Goal: Task Accomplishment & Management: Complete application form

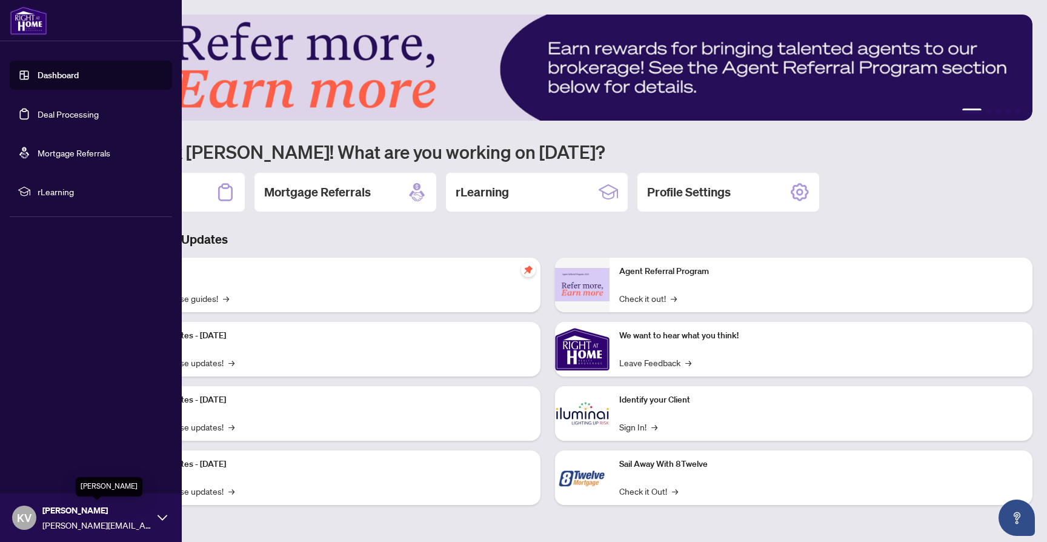
click at [70, 515] on span "[PERSON_NAME]" at bounding box center [96, 510] width 109 height 13
click at [159, 514] on icon at bounding box center [163, 518] width 10 height 10
click at [66, 511] on span "[PERSON_NAME]" at bounding box center [96, 510] width 109 height 13
click at [46, 472] on span "Profile Settings" at bounding box center [64, 470] width 58 height 19
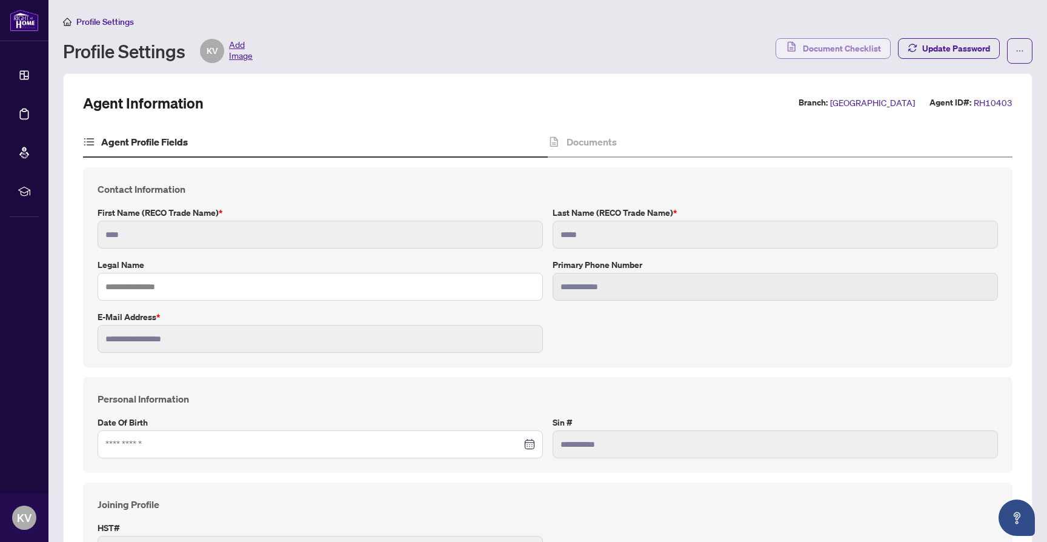
click at [821, 47] on span "Document Checklist" at bounding box center [842, 48] width 78 height 19
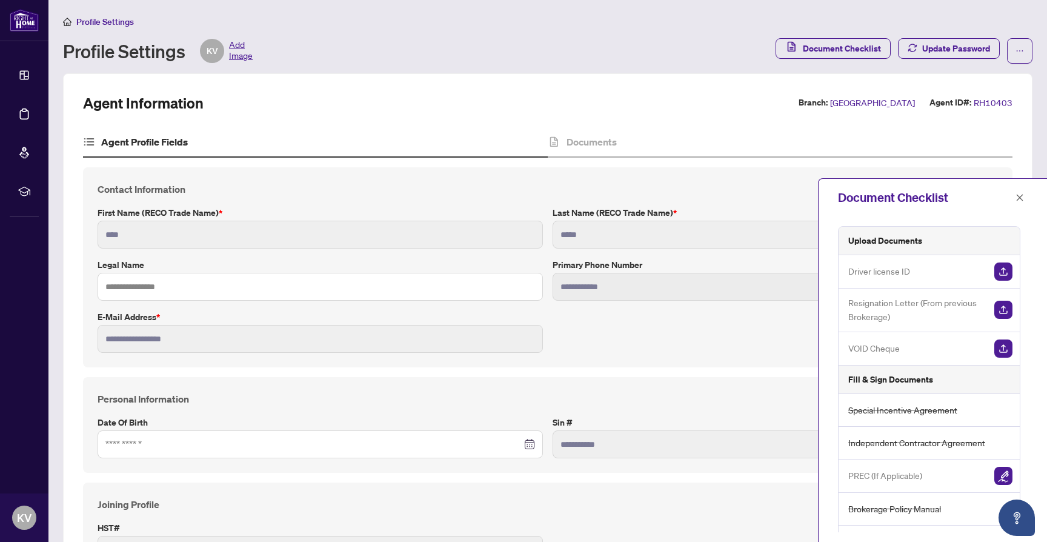
scroll to position [81, 0]
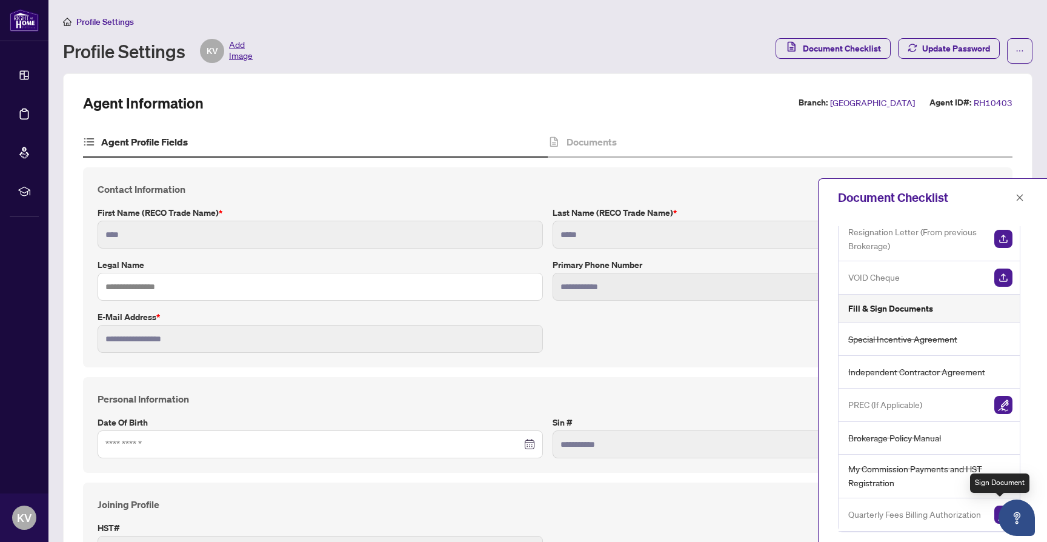
click at [995, 510] on img "button" at bounding box center [1004, 515] width 18 height 18
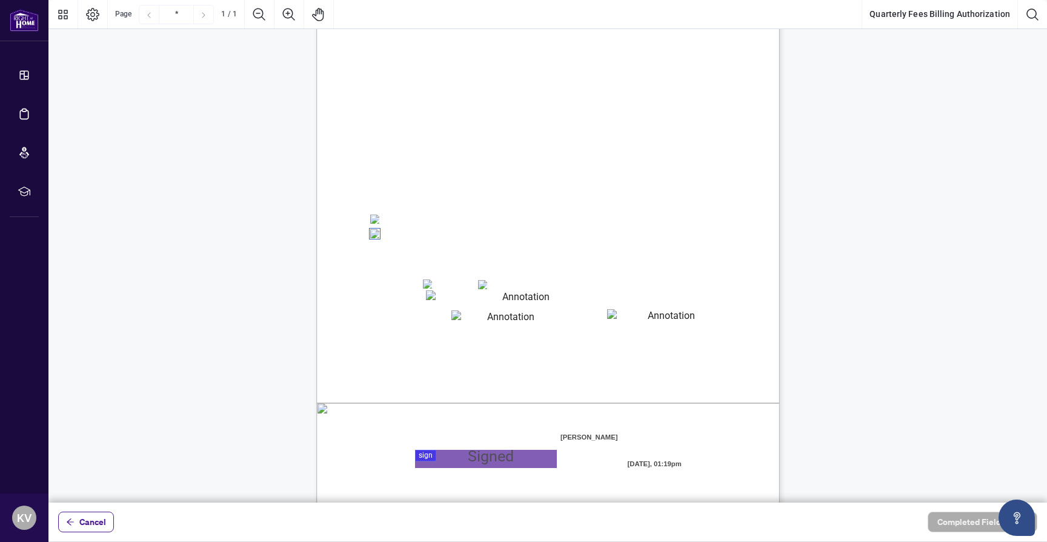
scroll to position [114, 0]
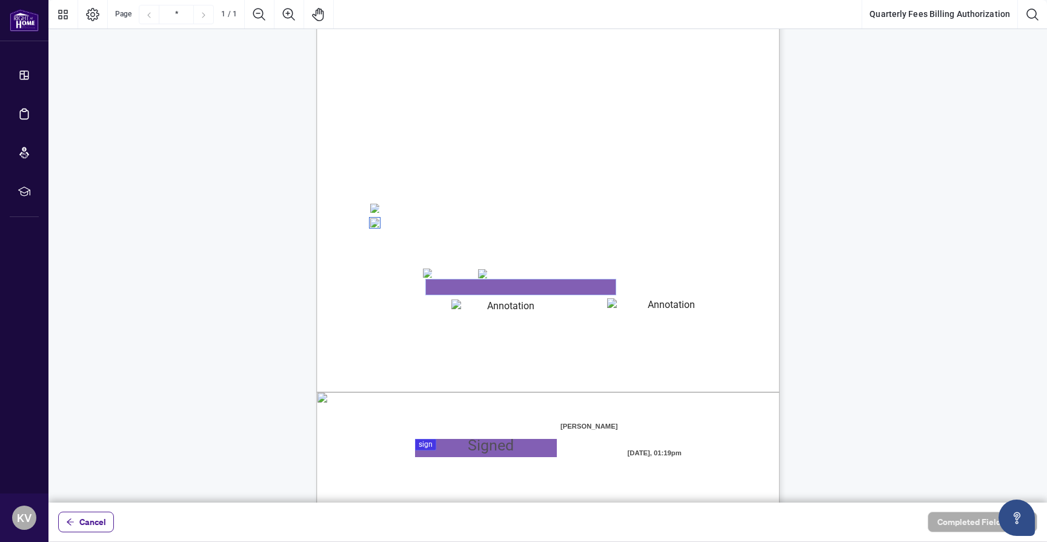
click at [581, 289] on textarea "01K2Q2KW6M3KJ6Y8TZ8KT1W8AZ" at bounding box center [521, 286] width 190 height 15
click at [502, 288] on textarea "01K2Q2KW6M3KJ6Y8TZ8KT1W8AZ" at bounding box center [521, 286] width 190 height 15
type textarea "**********"
type textarea "*******"
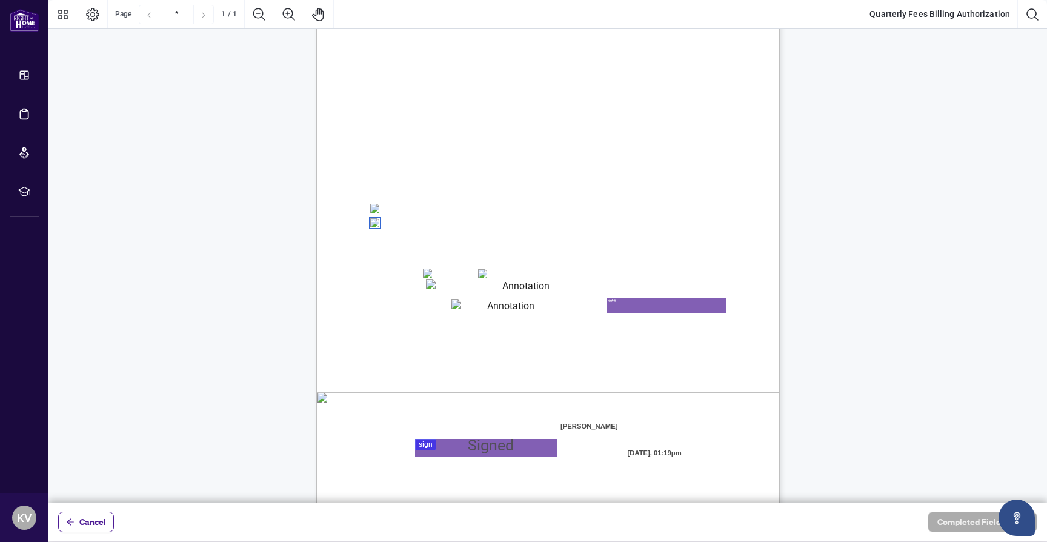
type textarea "***"
click at [427, 447] on div at bounding box center [547, 251] width 999 height 502
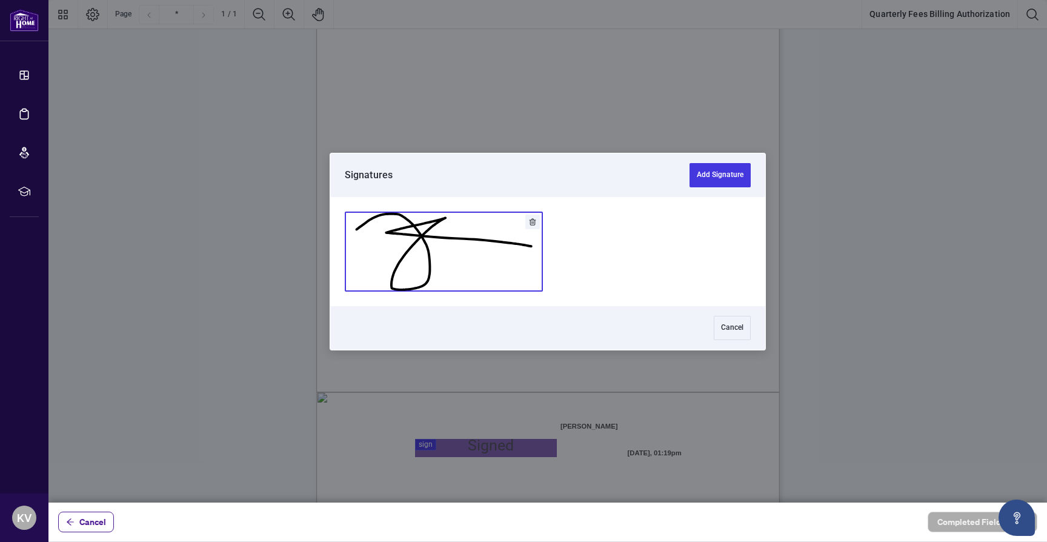
click at [462, 262] on button "Add Signature" at bounding box center [443, 251] width 197 height 79
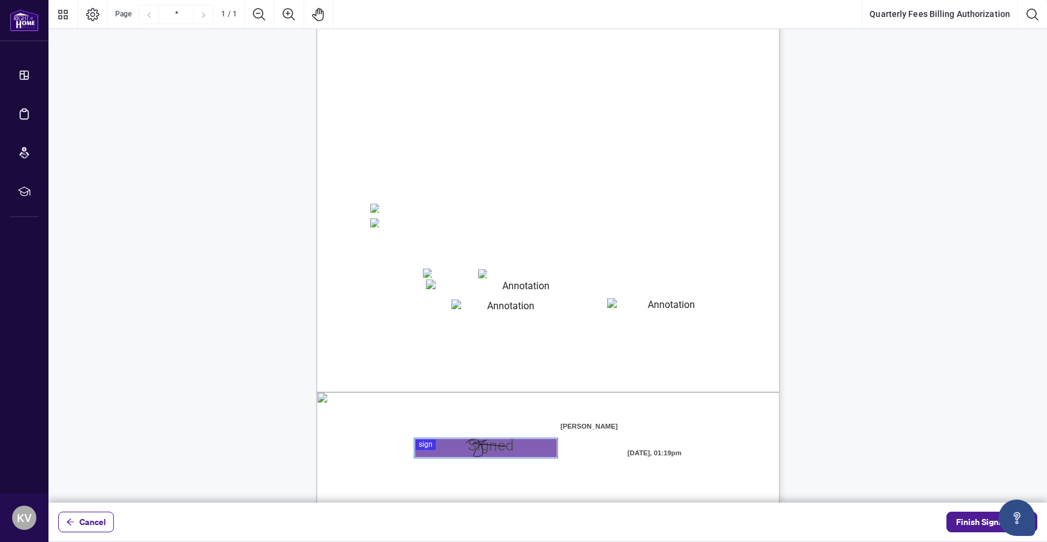
scroll to position [151, 0]
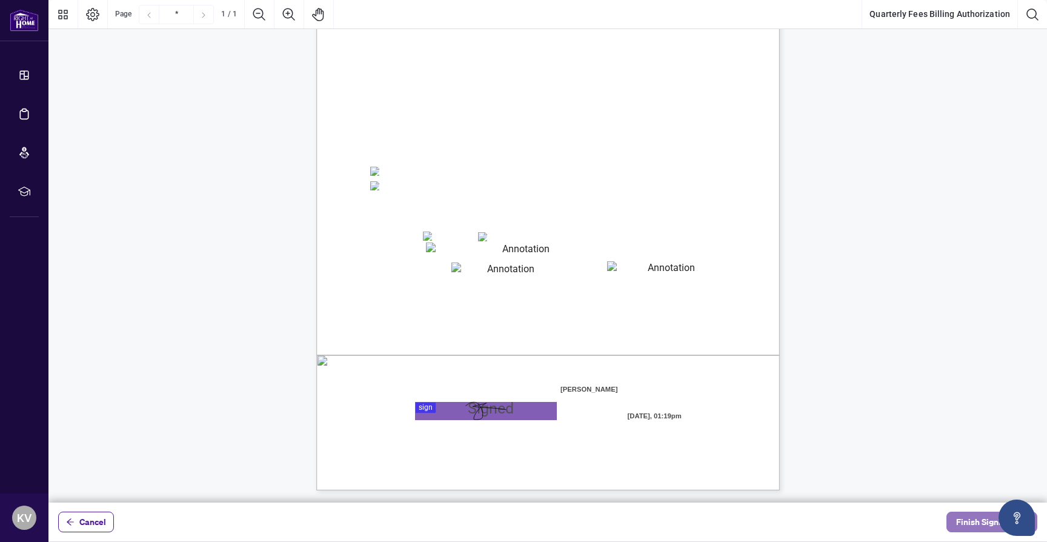
click at [969, 523] on span "Finish Signing" at bounding box center [983, 521] width 55 height 19
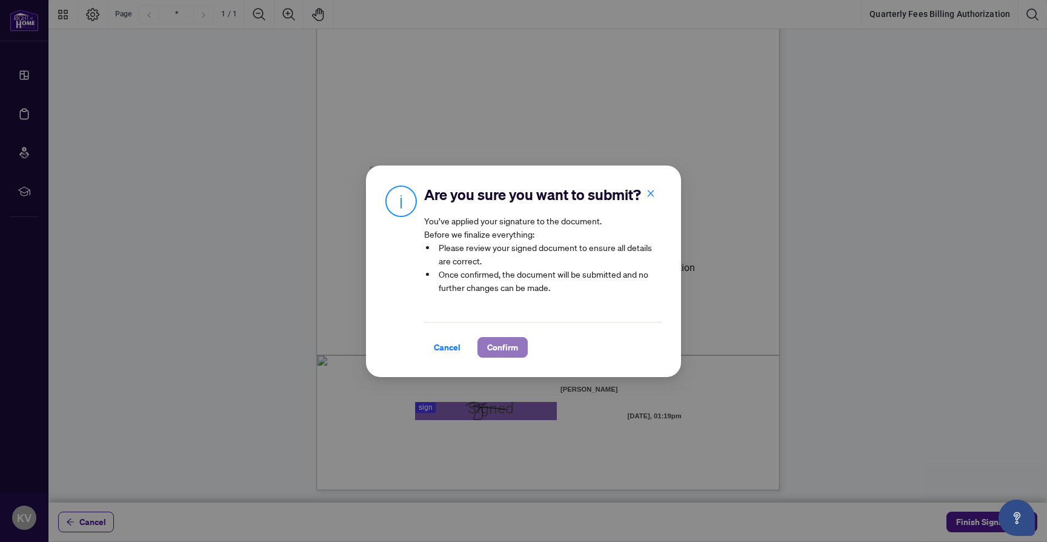
click at [501, 345] on span "Confirm" at bounding box center [502, 347] width 31 height 19
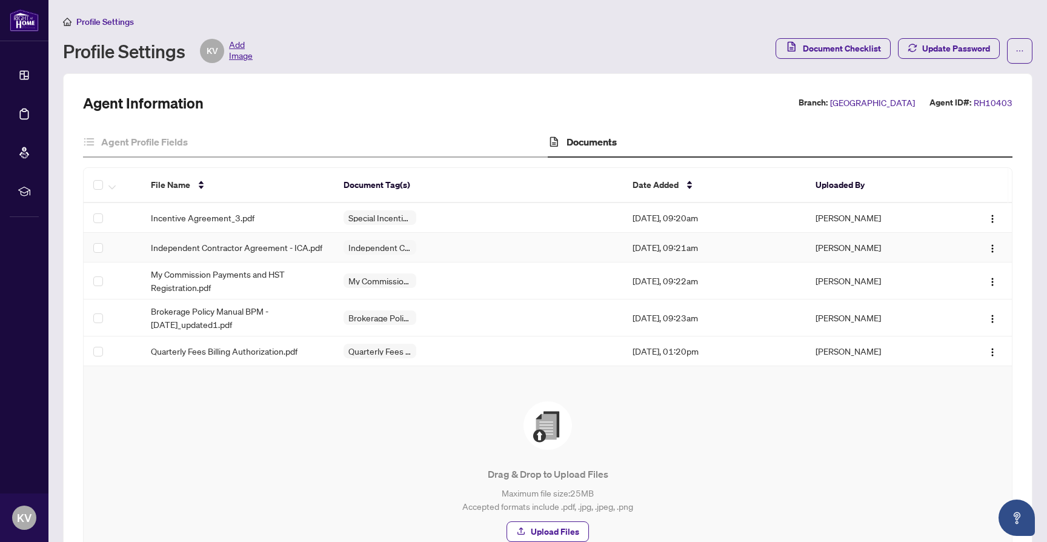
click at [218, 239] on td "Independent Contractor Agreement - ICA.pdf" at bounding box center [237, 248] width 193 height 30
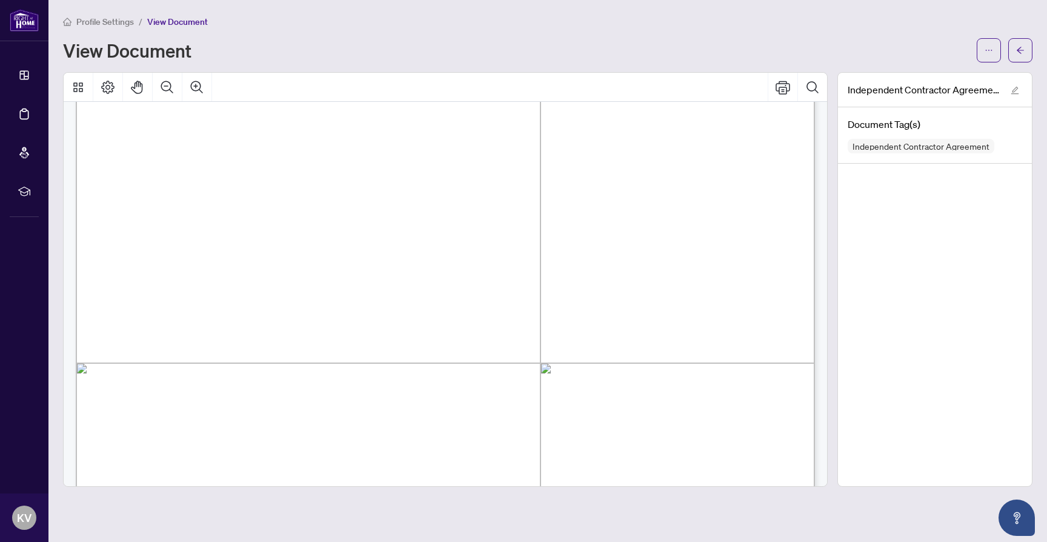
scroll to position [214, 0]
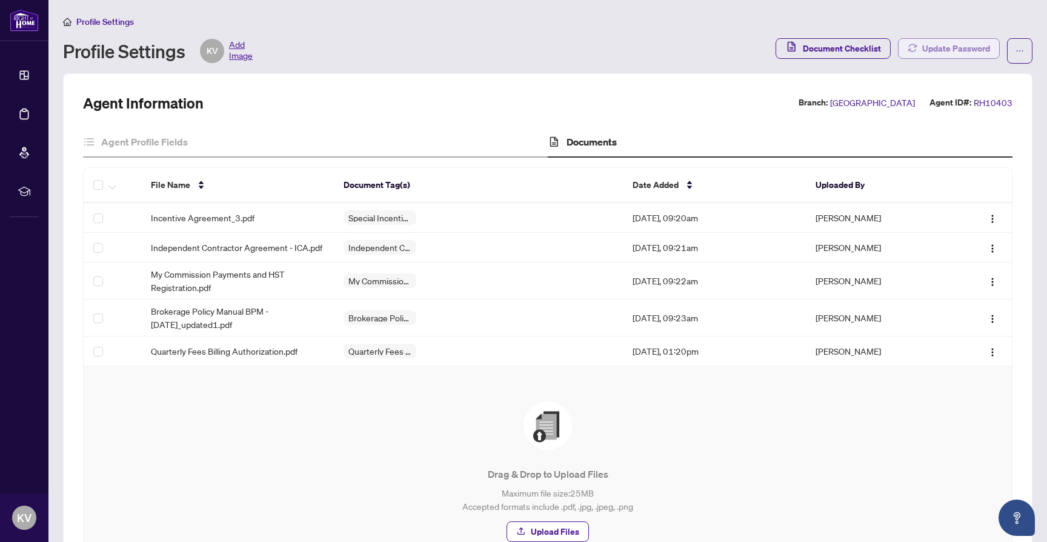
click at [953, 44] on span "Update Password" at bounding box center [957, 48] width 68 height 19
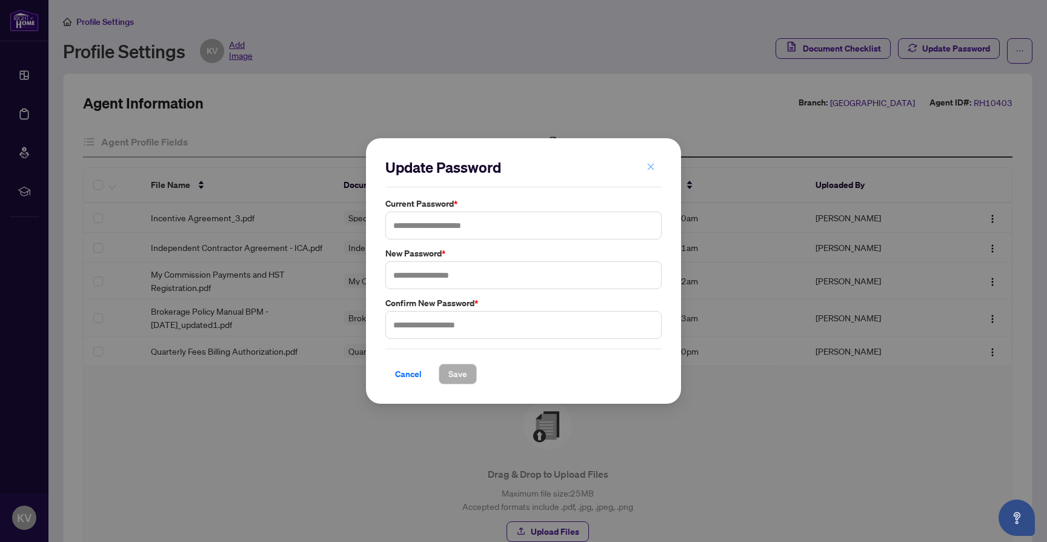
click at [653, 169] on icon "close" at bounding box center [651, 166] width 8 height 8
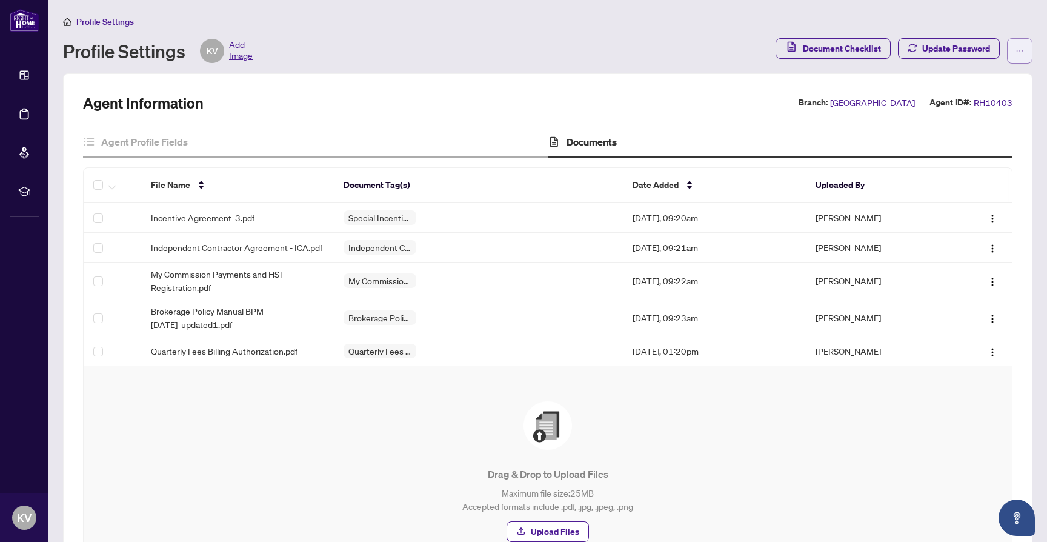
click at [1028, 52] on button "button" at bounding box center [1019, 50] width 25 height 25
drag, startPoint x: 621, startPoint y: 48, endPoint x: 622, endPoint y: 58, distance: 9.9
click at [620, 48] on div "Profile Settings KV Add Image" at bounding box center [416, 51] width 706 height 24
click at [238, 49] on span "Add Image" at bounding box center [241, 51] width 24 height 24
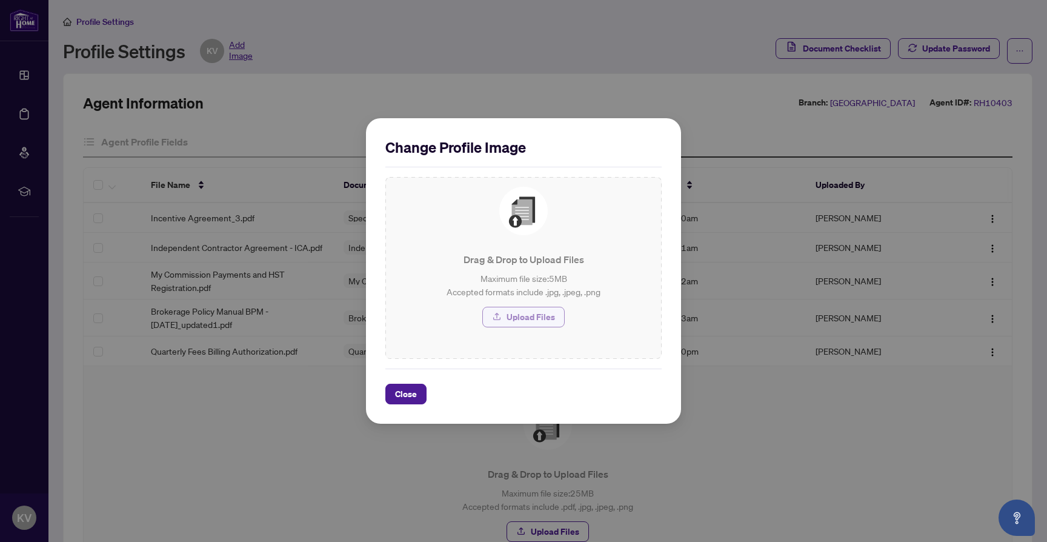
click at [530, 313] on span "Upload Files" at bounding box center [531, 316] width 48 height 19
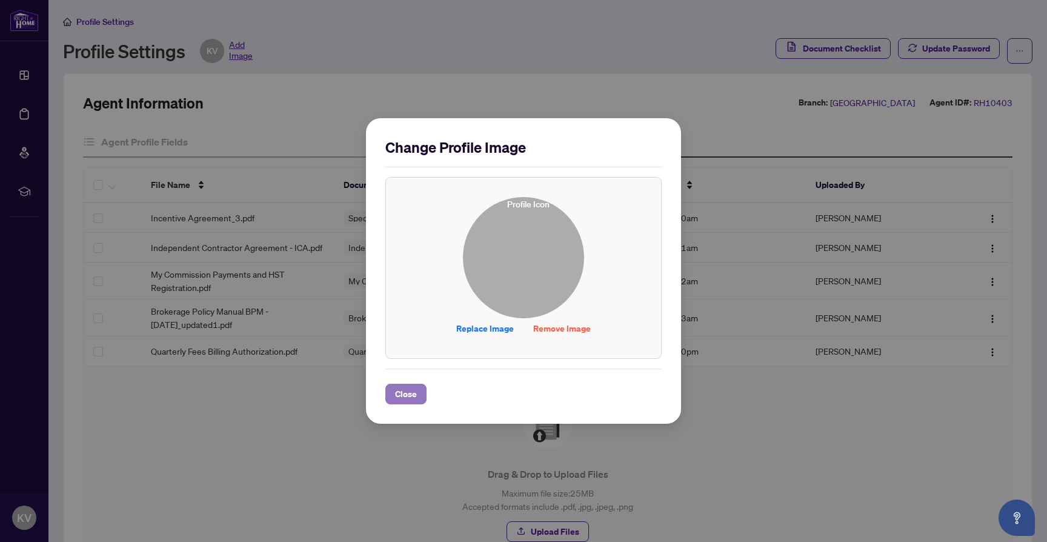
click at [401, 390] on span "Close" at bounding box center [406, 393] width 22 height 19
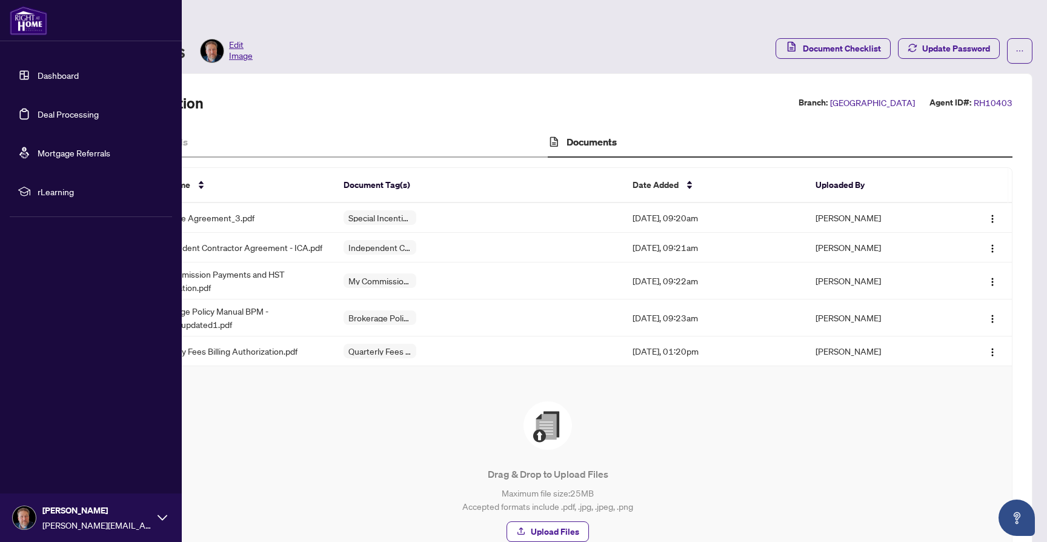
click at [48, 75] on link "Dashboard" at bounding box center [58, 75] width 41 height 11
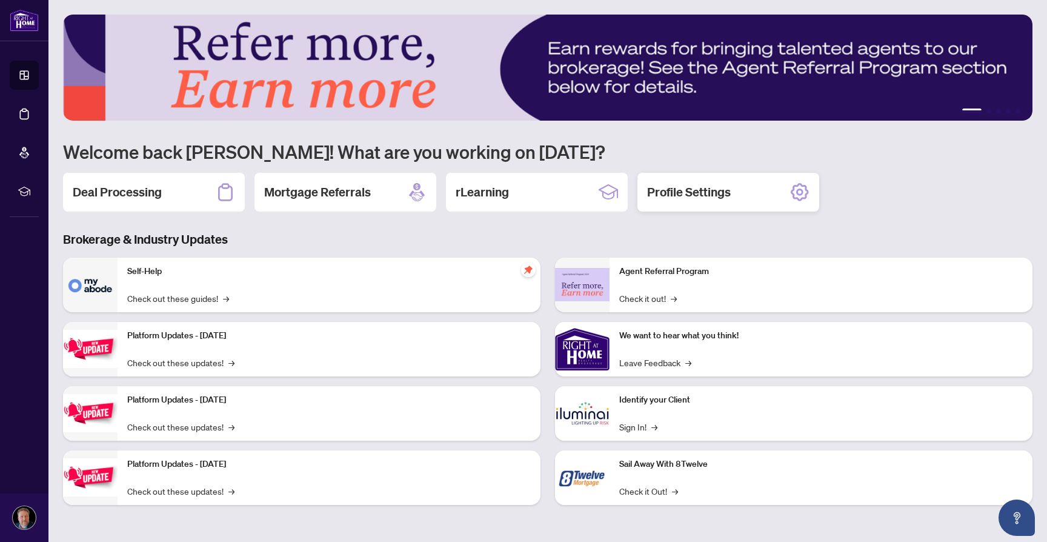
click at [744, 194] on div "Profile Settings" at bounding box center [729, 192] width 182 height 39
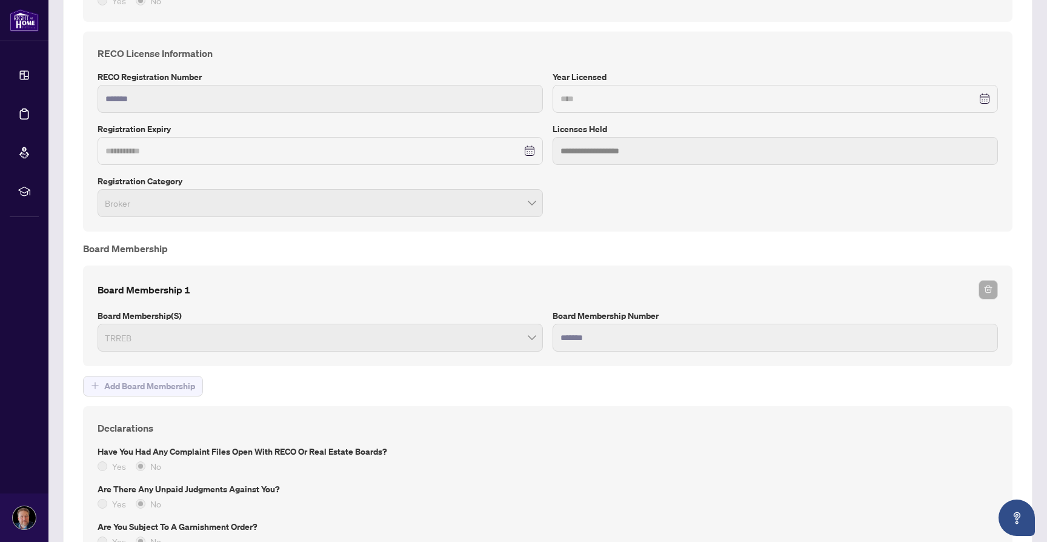
scroll to position [827, 0]
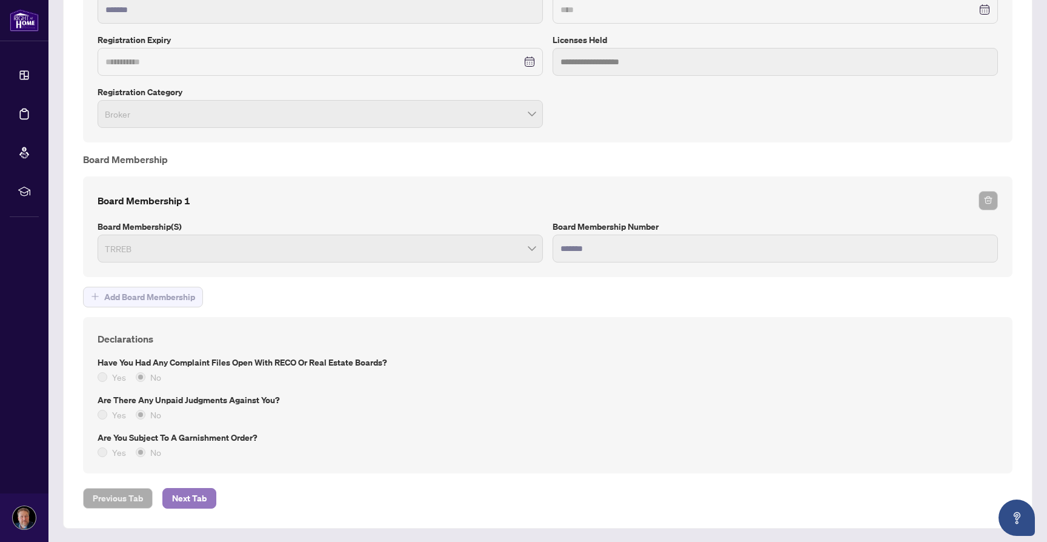
click at [202, 498] on span "Next Tab" at bounding box center [189, 498] width 35 height 19
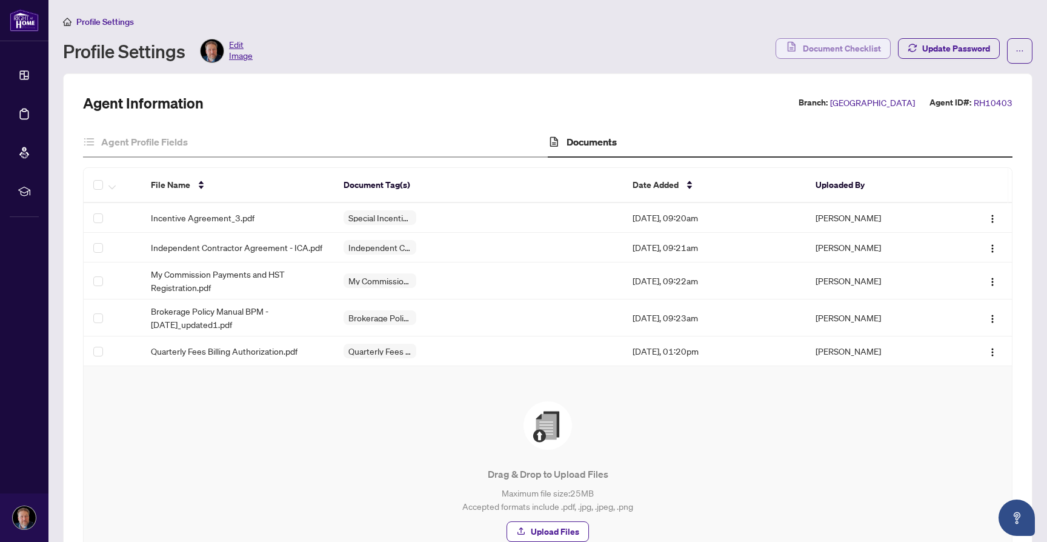
click at [847, 53] on span "Document Checklist" at bounding box center [842, 48] width 78 height 19
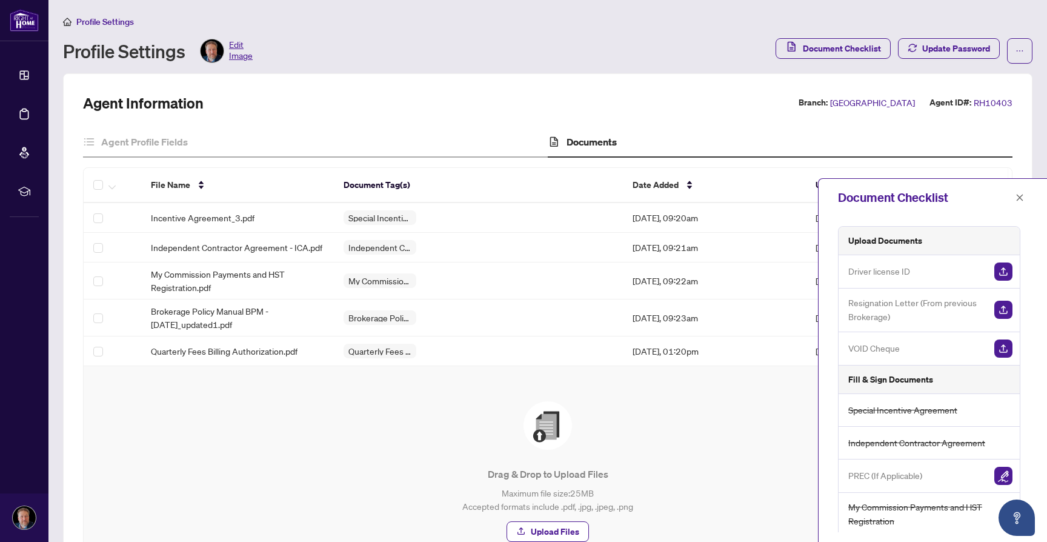
click at [1009, 267] on div "Driver license ID" at bounding box center [929, 271] width 181 height 33
click at [1004, 270] on img "button" at bounding box center [1004, 271] width 18 height 18
click at [1021, 201] on icon "close" at bounding box center [1020, 197] width 8 height 8
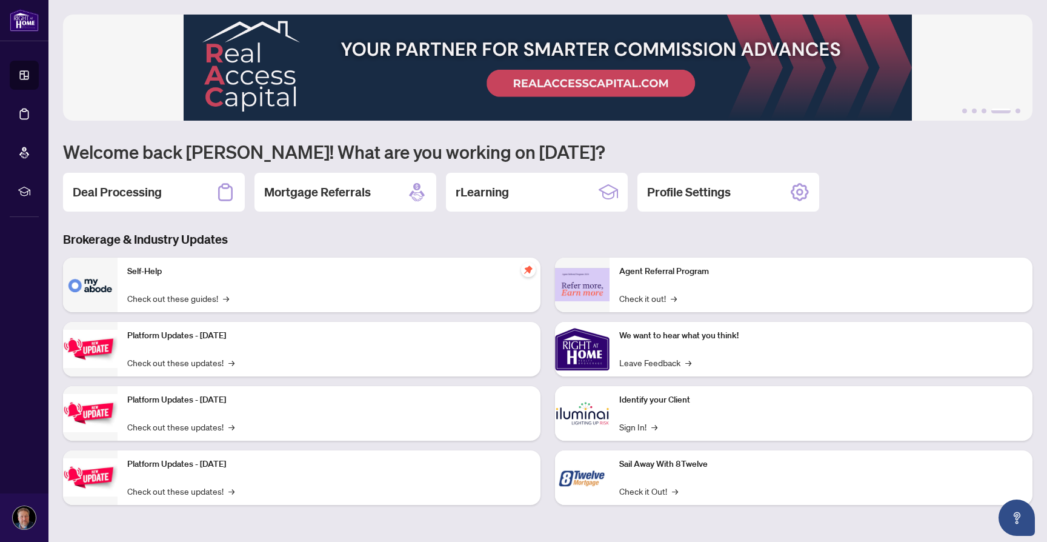
click at [796, 193] on icon at bounding box center [799, 191] width 19 height 19
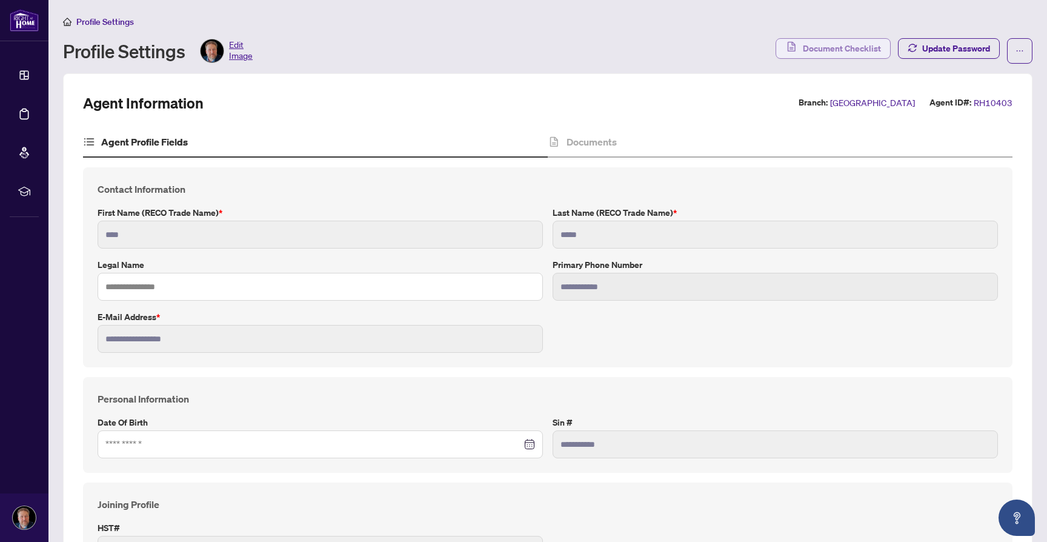
drag, startPoint x: 856, startPoint y: 48, endPoint x: 855, endPoint y: 62, distance: 14.0
click at [856, 48] on span "Document Checklist" at bounding box center [842, 48] width 78 height 19
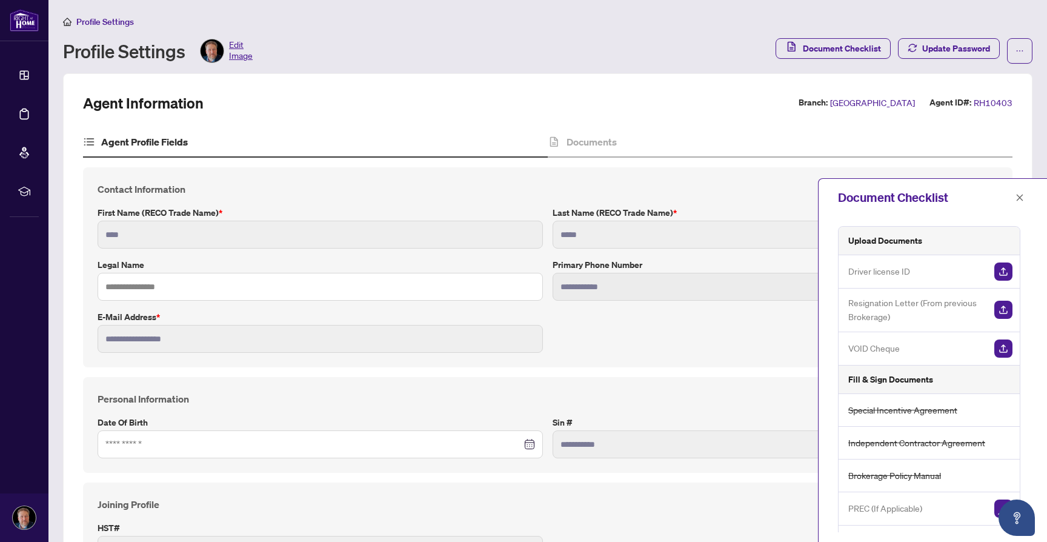
click at [879, 313] on span "Resignation Letter (From previous Brokerage)" at bounding box center [917, 310] width 136 height 28
click at [1022, 198] on icon "close" at bounding box center [1020, 197] width 8 height 8
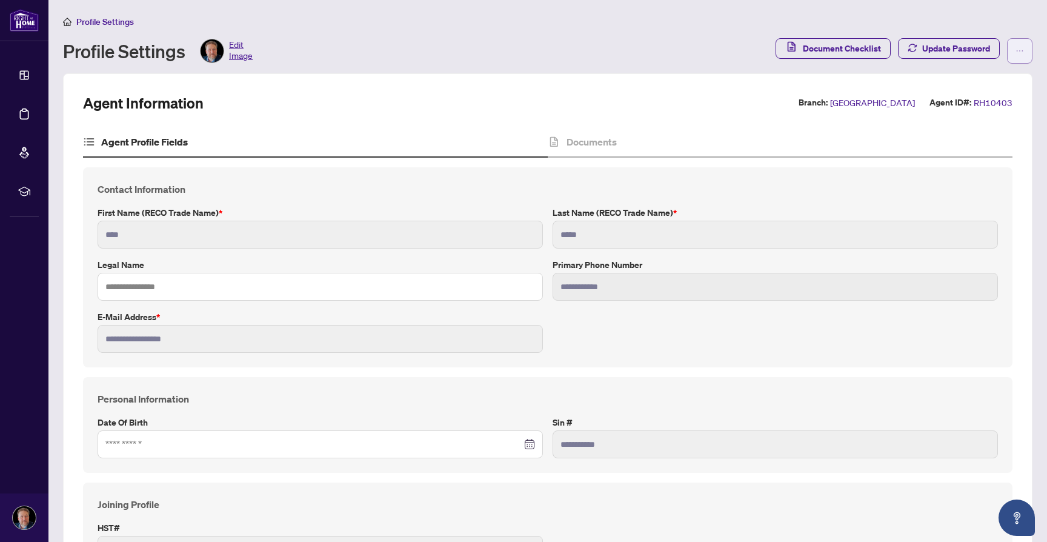
click at [1017, 51] on icon "ellipsis" at bounding box center [1020, 51] width 8 height 8
click at [989, 92] on span "Document Archive" at bounding box center [981, 96] width 83 height 13
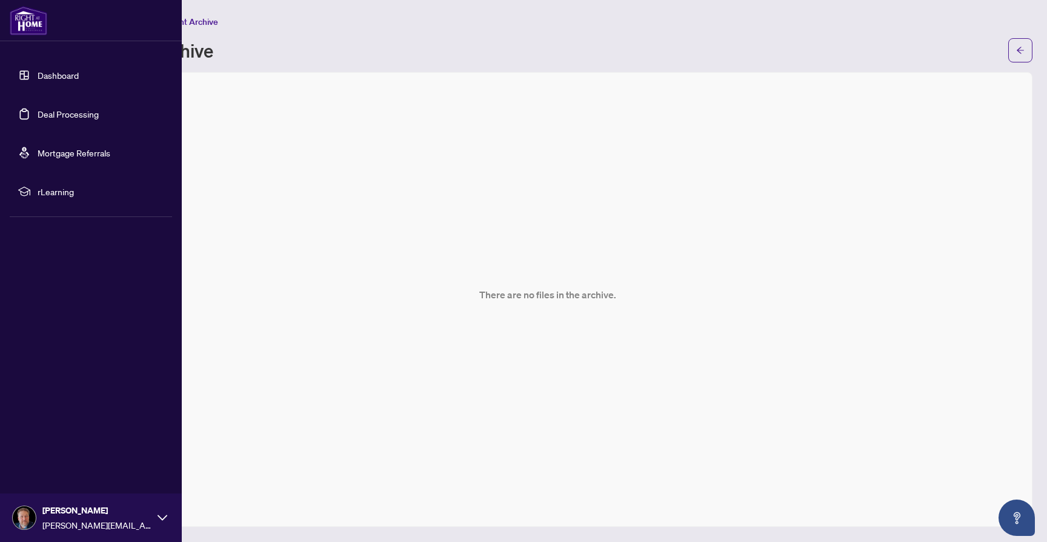
click at [53, 74] on link "Dashboard" at bounding box center [58, 75] width 41 height 11
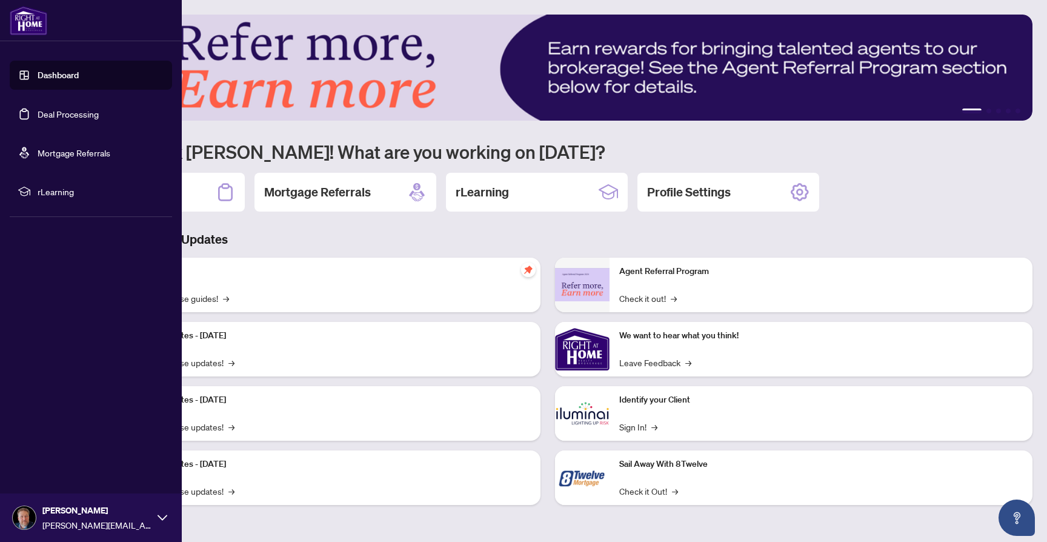
click at [36, 511] on div "Kris Vrcek kris@realtynerd.ca" at bounding box center [91, 517] width 182 height 48
click at [59, 473] on span "Profile Settings" at bounding box center [64, 470] width 58 height 19
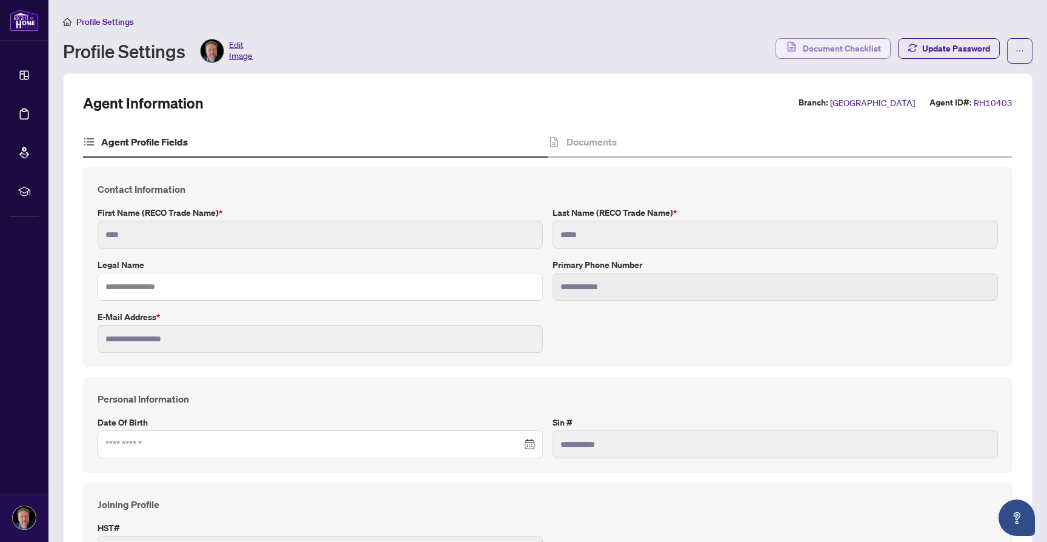
click at [852, 47] on span "Document Checklist" at bounding box center [842, 48] width 78 height 19
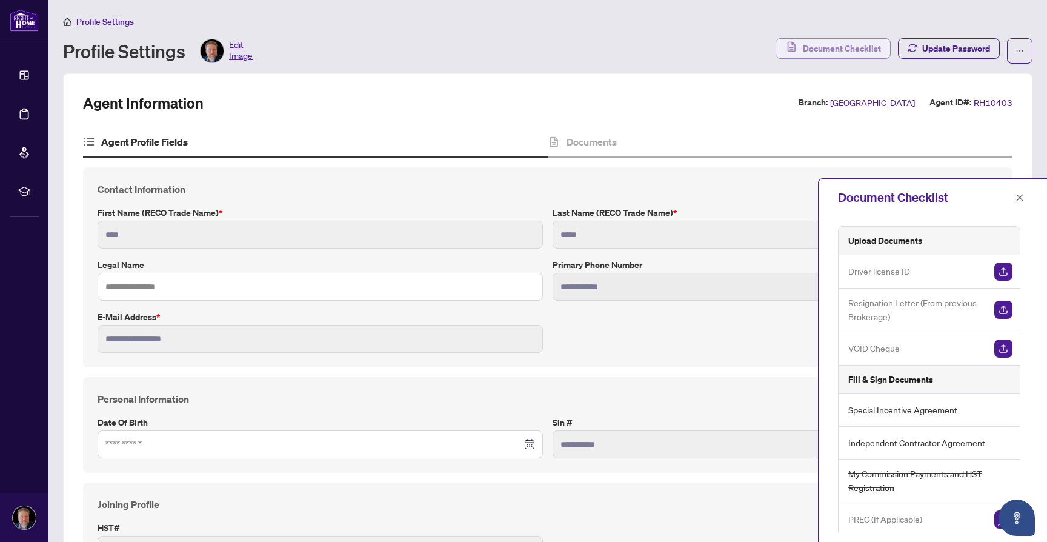
click at [813, 45] on span "Document Checklist" at bounding box center [842, 48] width 78 height 19
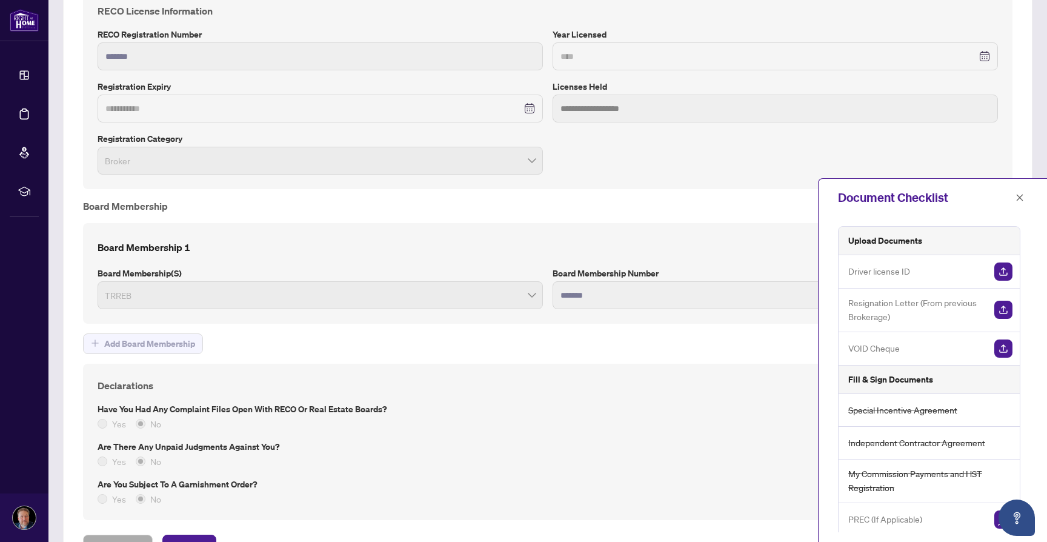
scroll to position [827, 0]
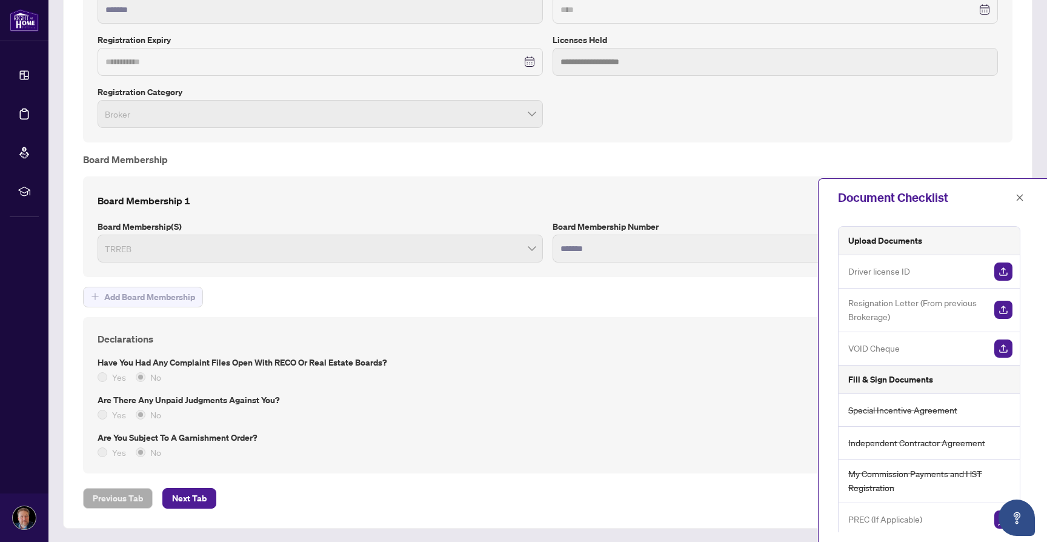
click at [211, 498] on button "Next Tab" at bounding box center [189, 498] width 54 height 21
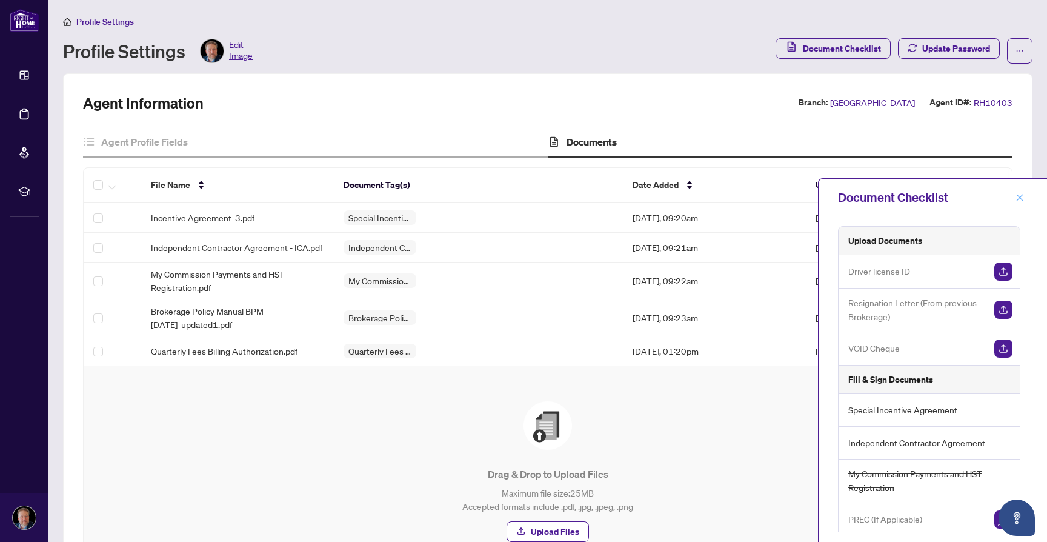
click at [1024, 199] on icon "close" at bounding box center [1020, 197] width 8 height 8
